Goal: Navigation & Orientation: Find specific page/section

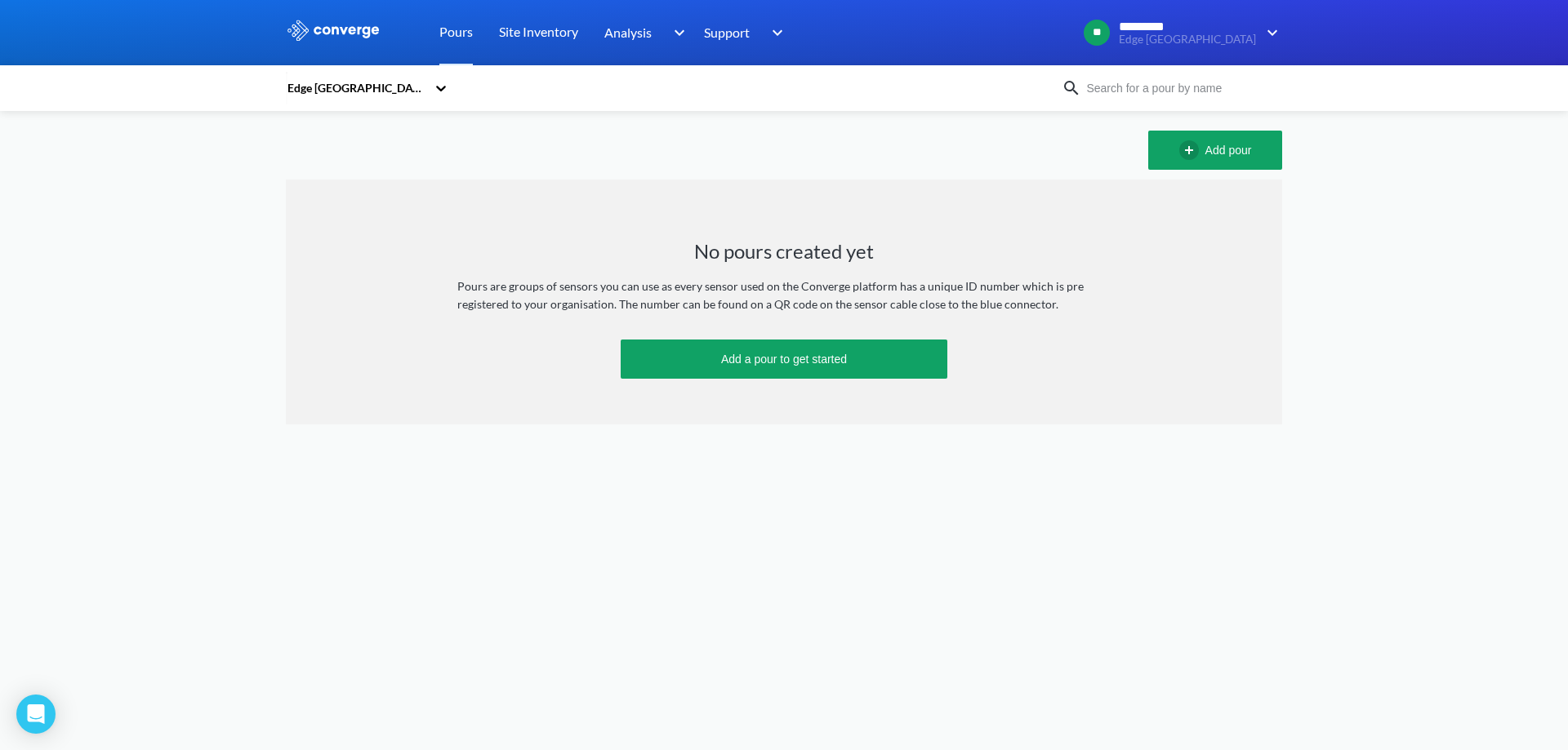
click at [436, 85] on icon at bounding box center [440, 88] width 16 height 16
click at [383, 161] on div "Edge [GEOGRAPHIC_DATA]" at bounding box center [367, 163] width 163 height 31
click at [568, 40] on link "Site Inventory" at bounding box center [539, 33] width 79 height 66
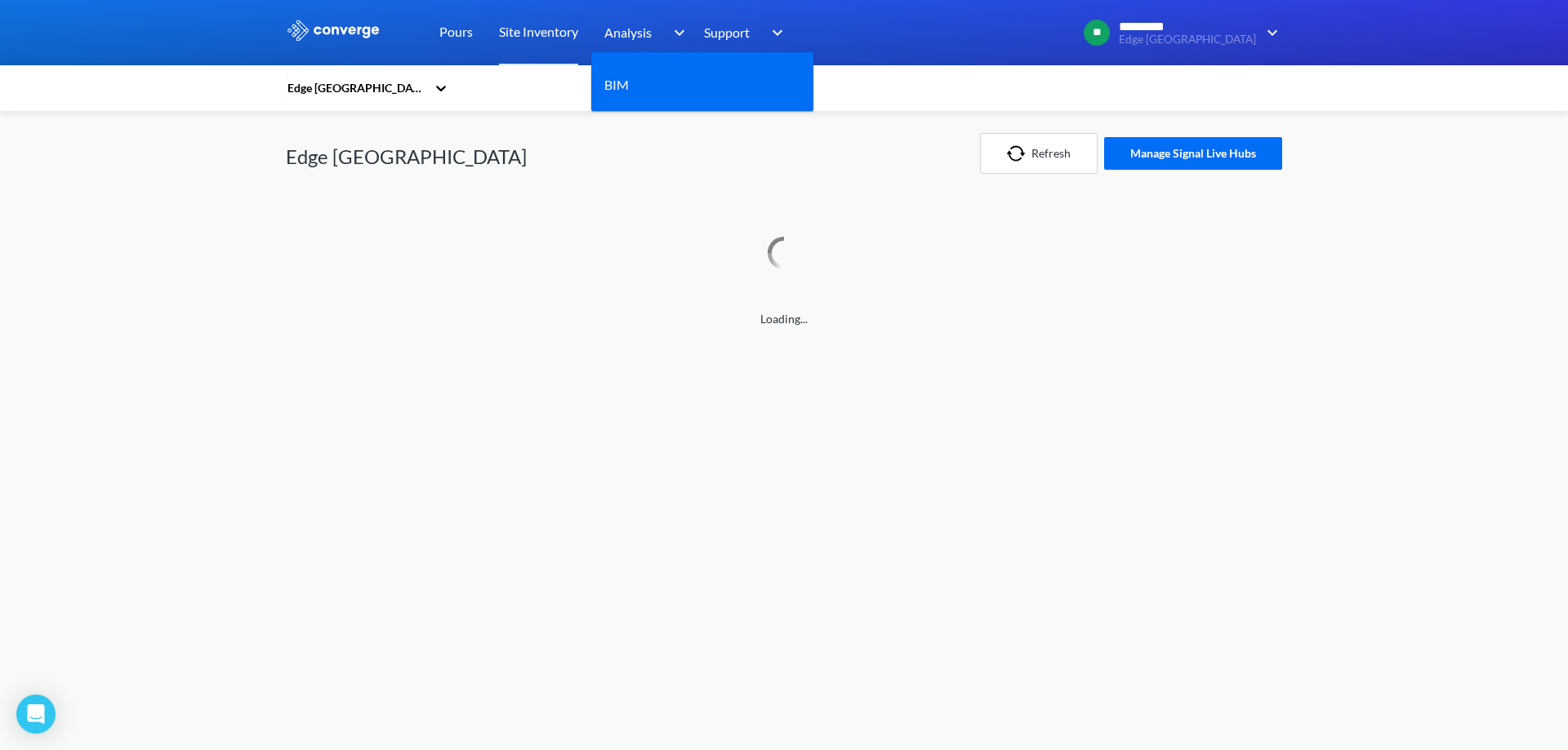
click at [626, 27] on span "Analysis" at bounding box center [628, 33] width 47 height 21
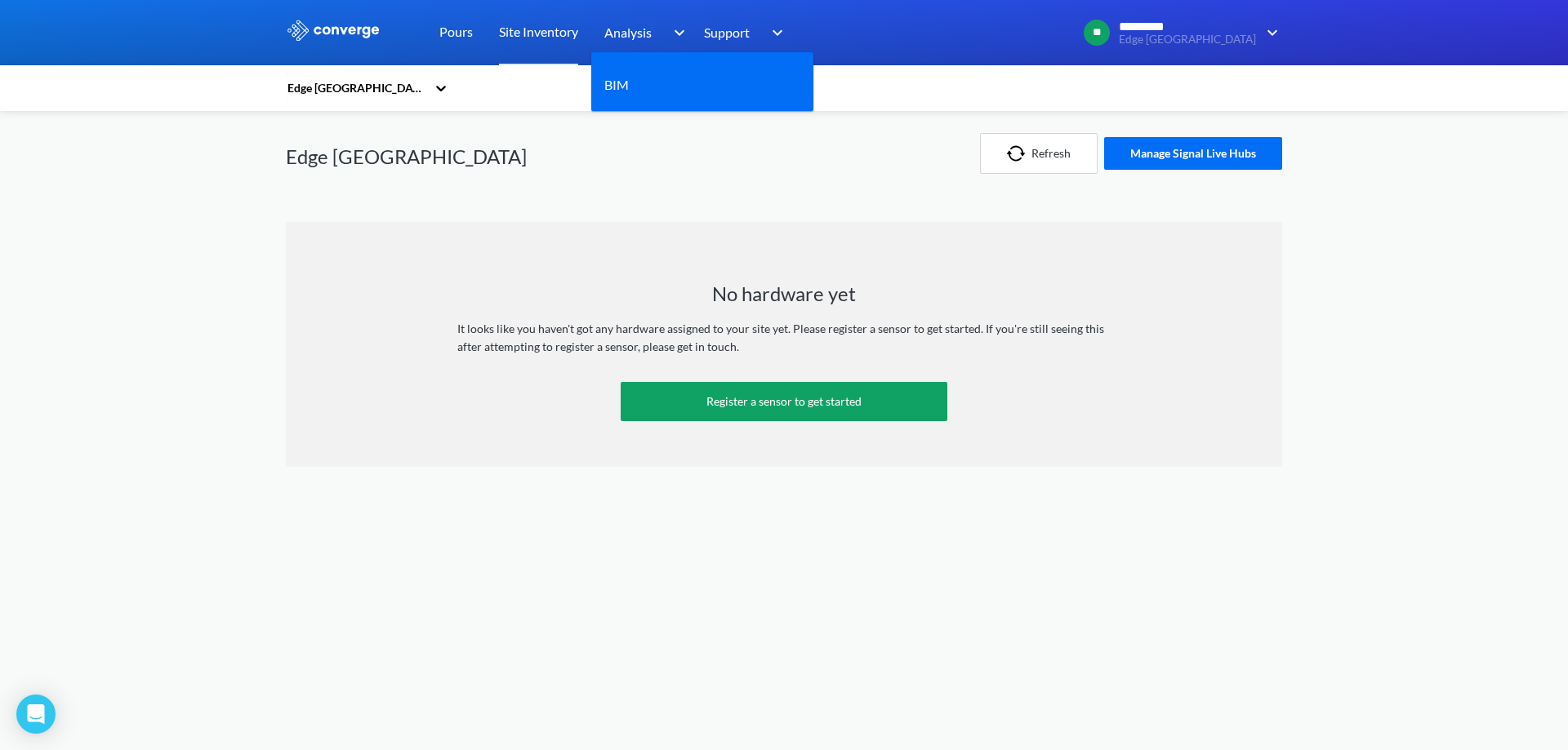
click at [639, 35] on span "Analysis" at bounding box center [628, 33] width 47 height 21
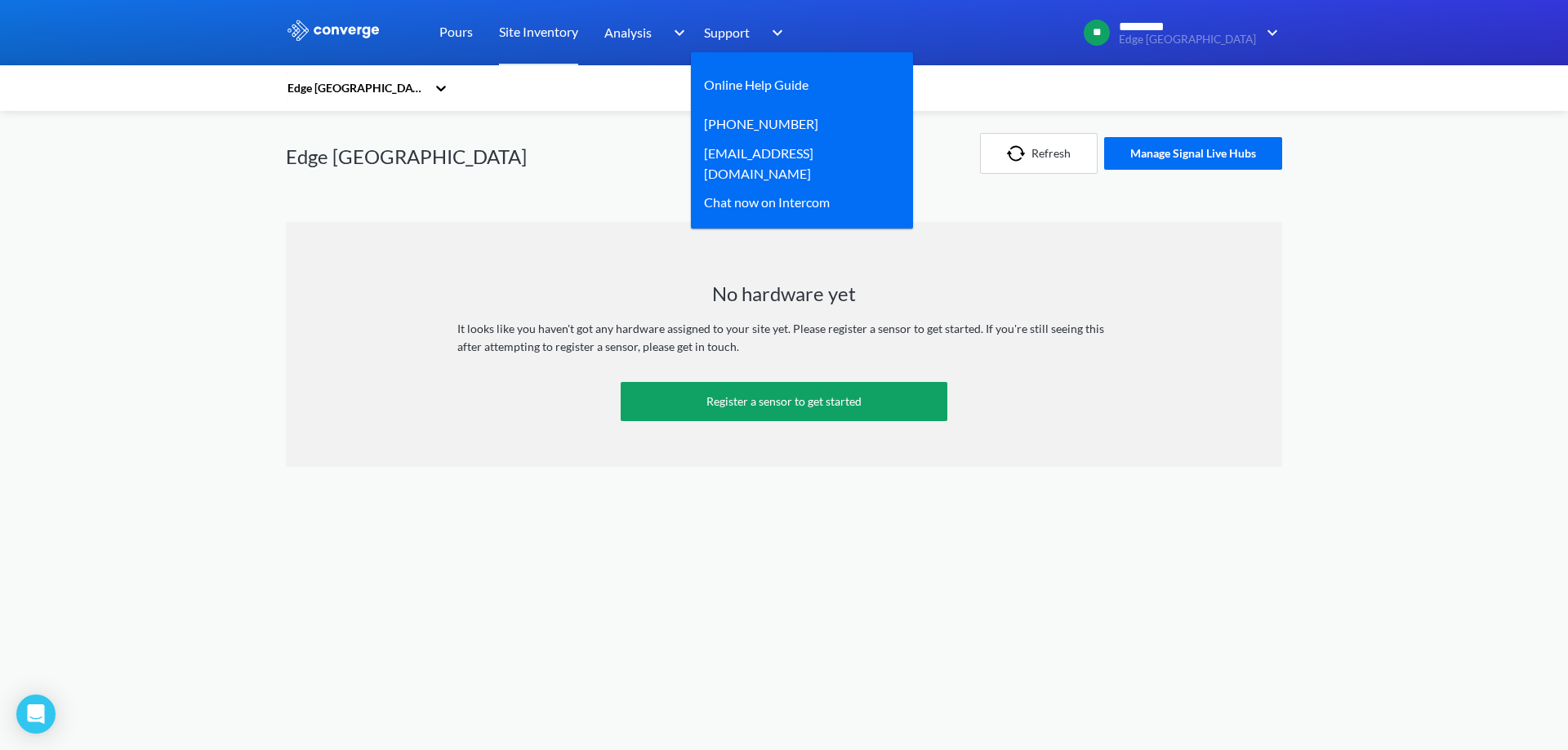
click at [724, 28] on span "Support" at bounding box center [726, 33] width 46 height 21
